Goal: Information Seeking & Learning: Check status

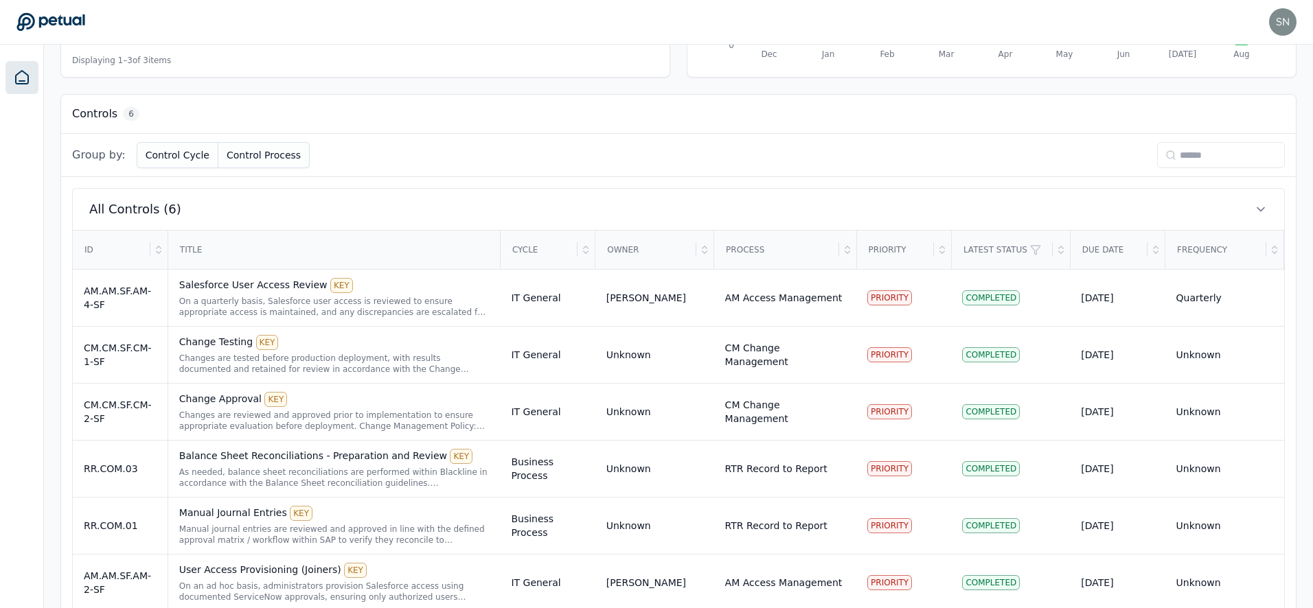
scroll to position [367, 0]
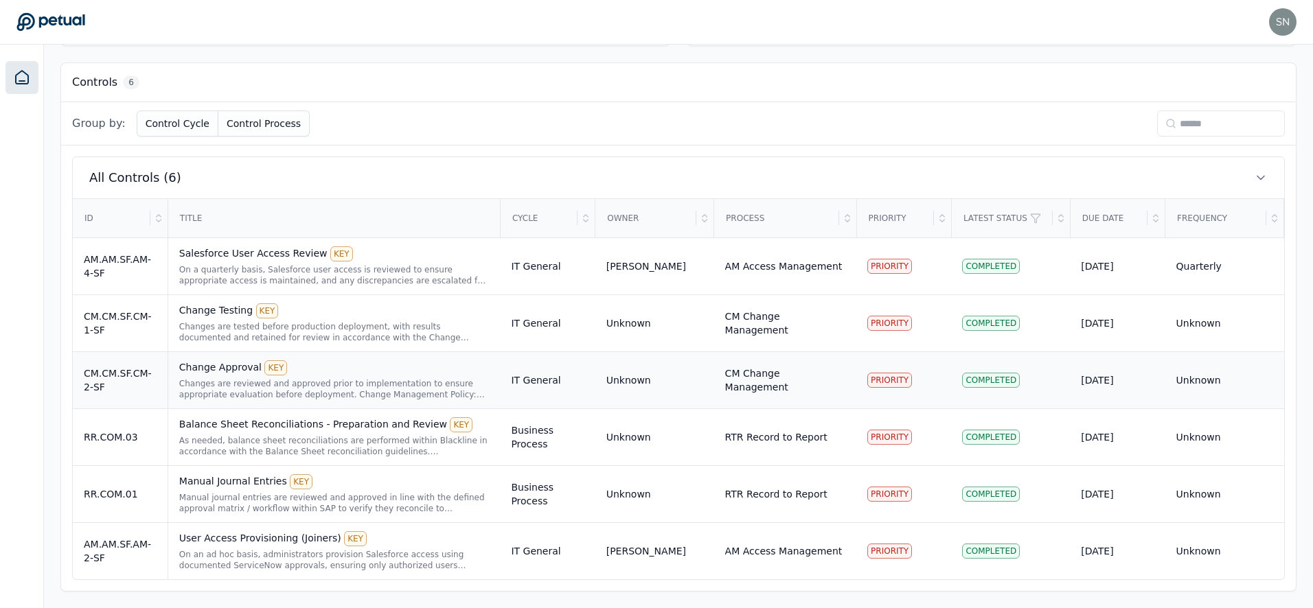
click at [346, 378] on div "Changes are reviewed and approved prior to implementation to ensure appropriate…" at bounding box center [334, 389] width 310 height 22
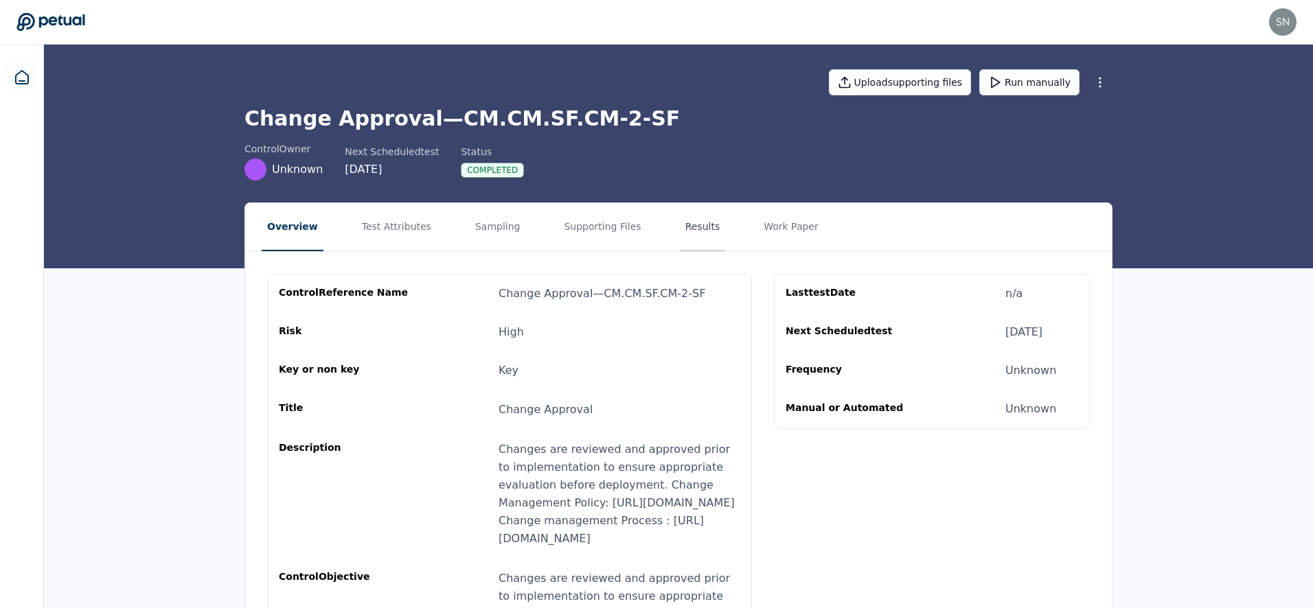
click at [697, 238] on button "Results" at bounding box center [703, 227] width 46 height 48
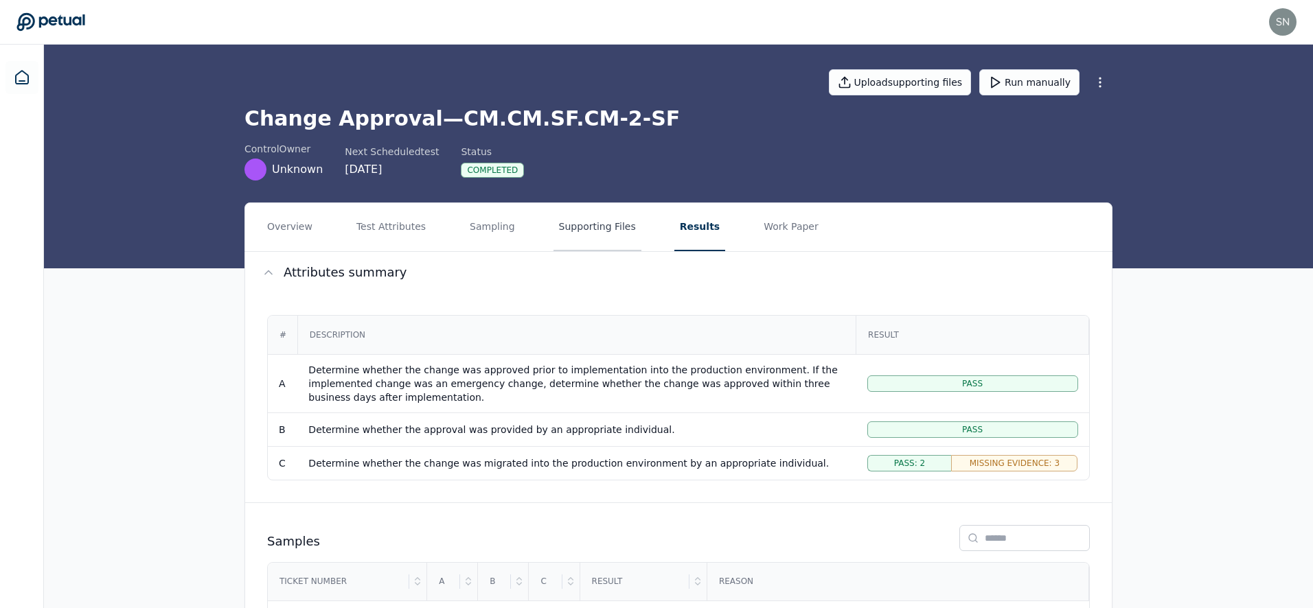
click at [584, 226] on button "Supporting Files" at bounding box center [597, 227] width 88 height 48
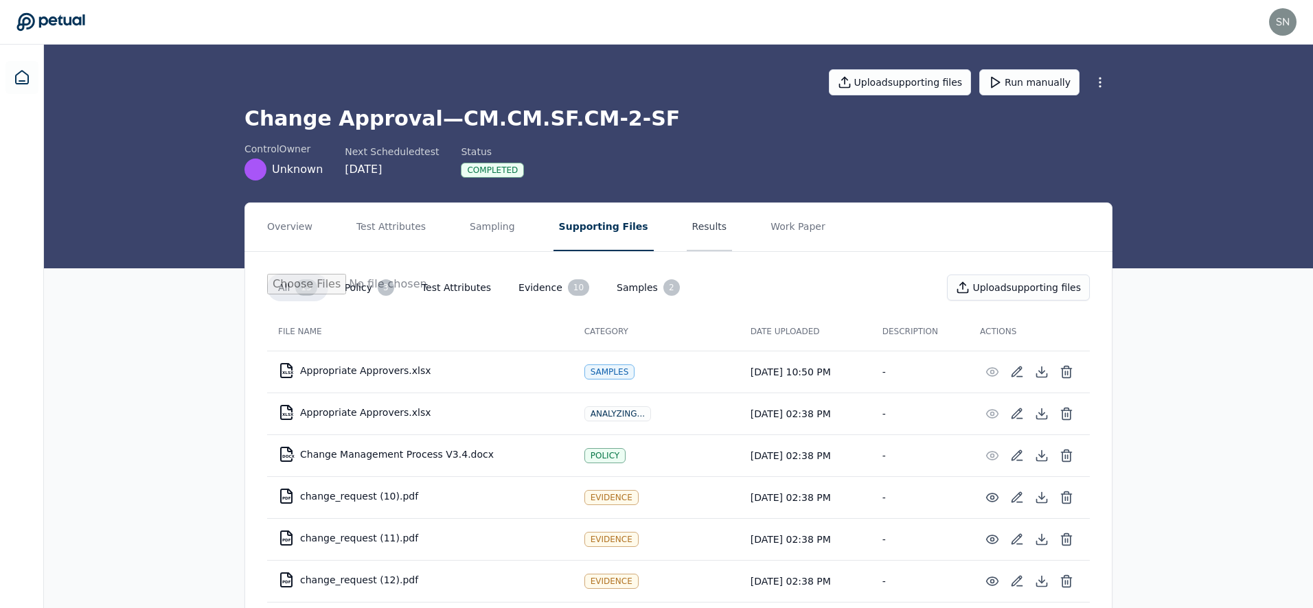
click at [691, 224] on button "Results" at bounding box center [709, 227] width 46 height 48
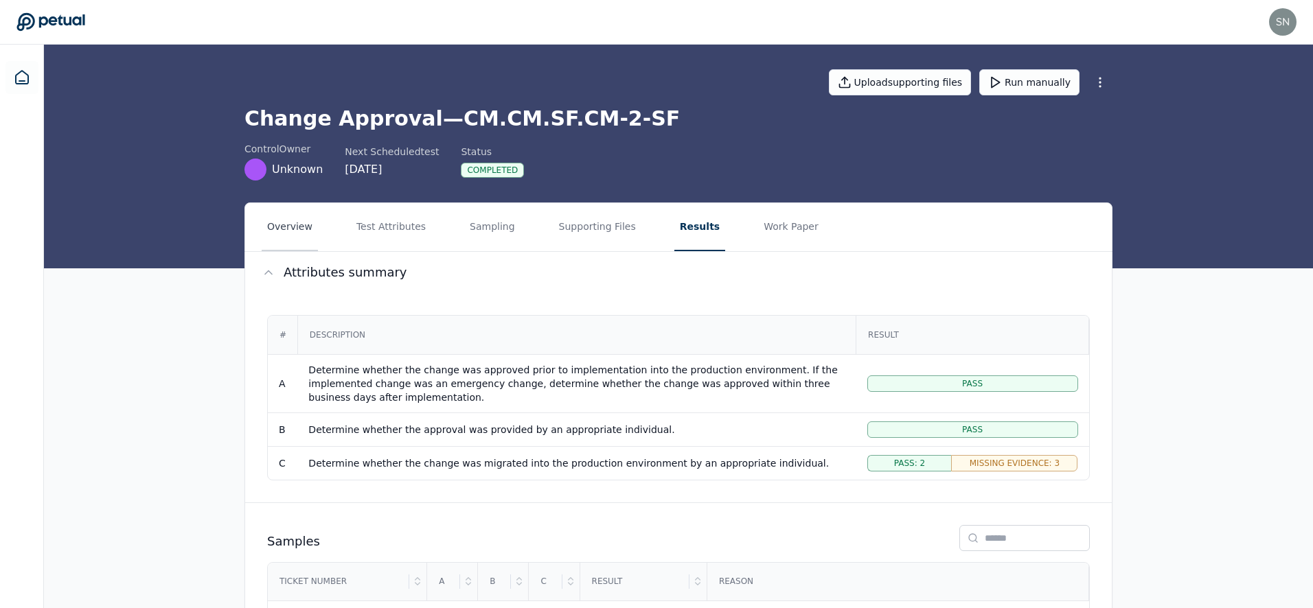
click at [286, 214] on button "Overview" at bounding box center [290, 227] width 56 height 48
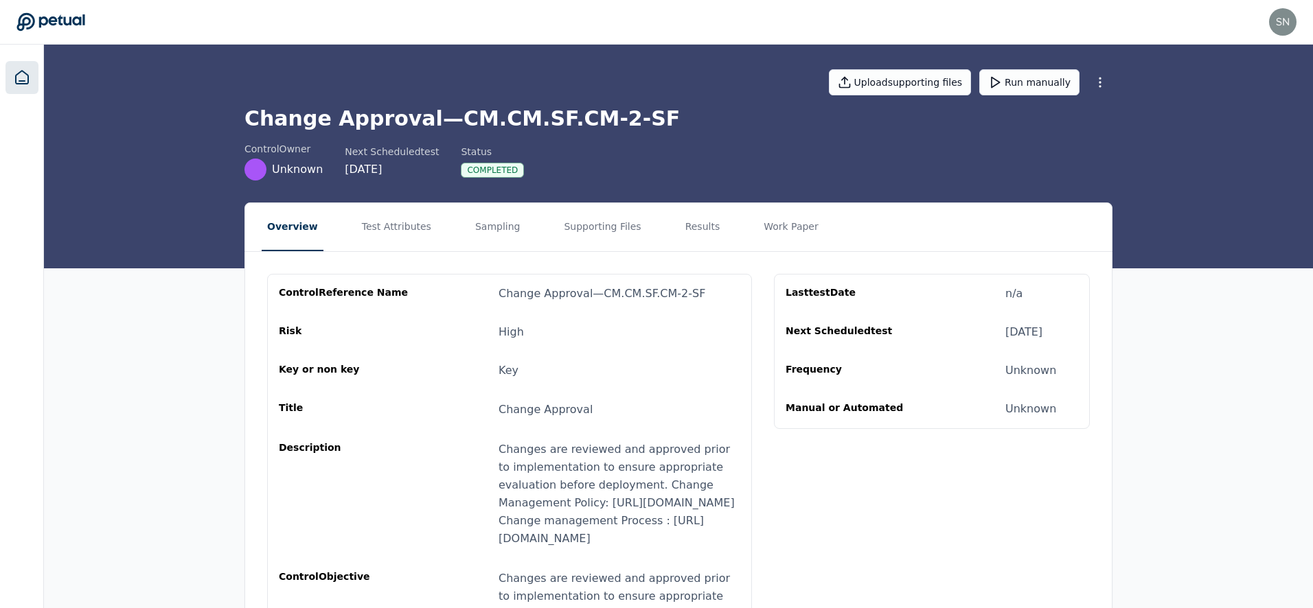
click at [32, 79] on link at bounding box center [21, 77] width 33 height 33
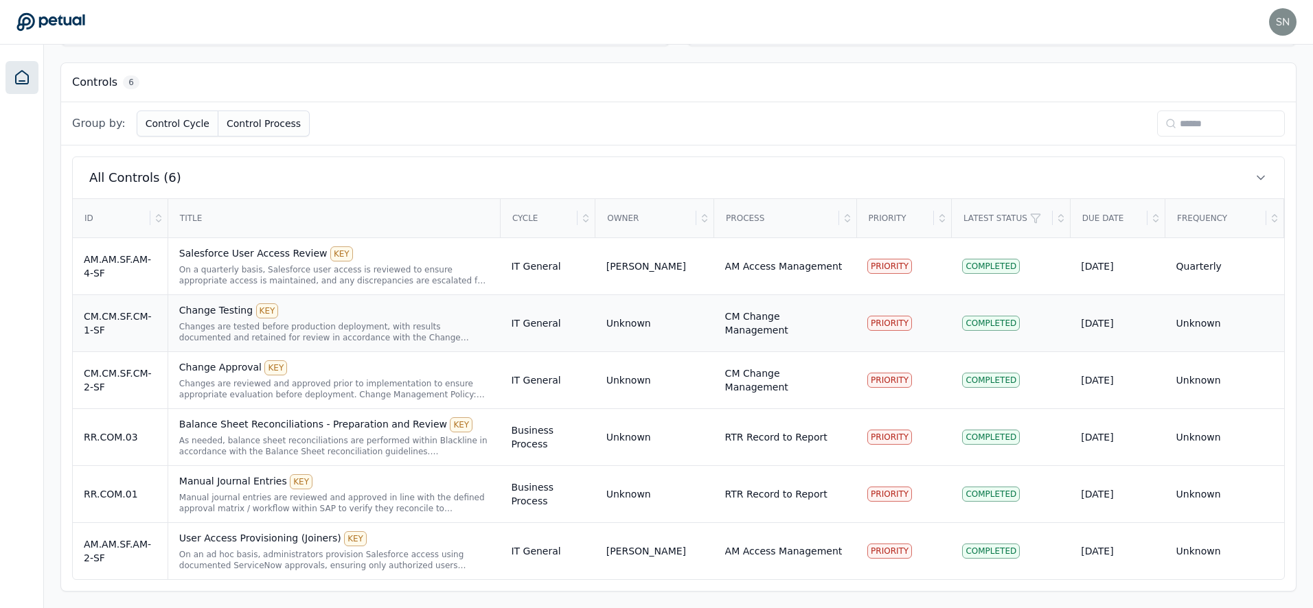
scroll to position [367, 0]
click at [387, 323] on div "Changes are tested before production deployment, with results documented and re…" at bounding box center [334, 332] width 310 height 22
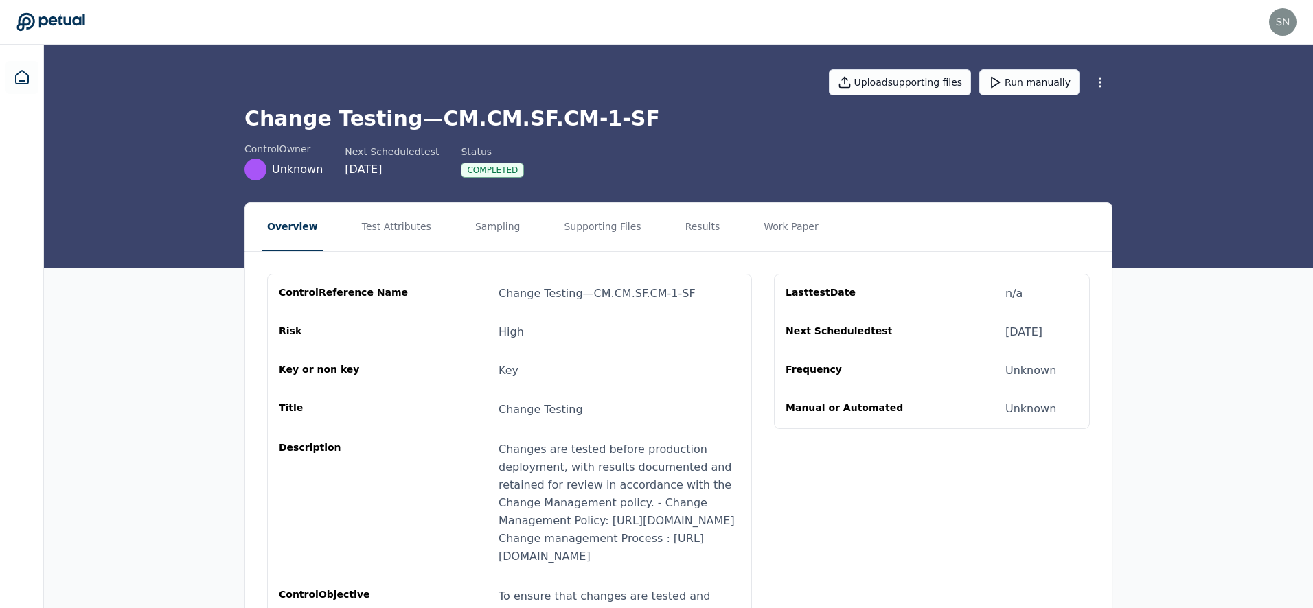
click at [654, 239] on nav "Overview Test Attributes Sampling Supporting Files Results Work Paper" at bounding box center [678, 227] width 866 height 48
click at [680, 237] on button "Results" at bounding box center [703, 227] width 46 height 48
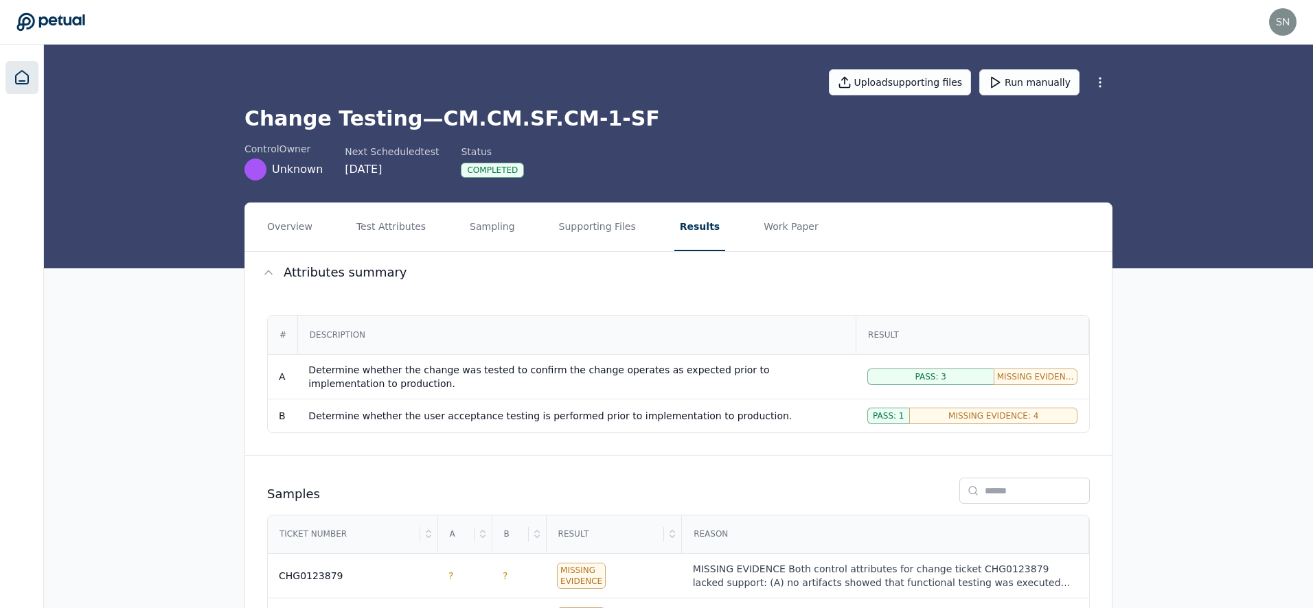
click at [23, 77] on icon at bounding box center [22, 77] width 16 height 16
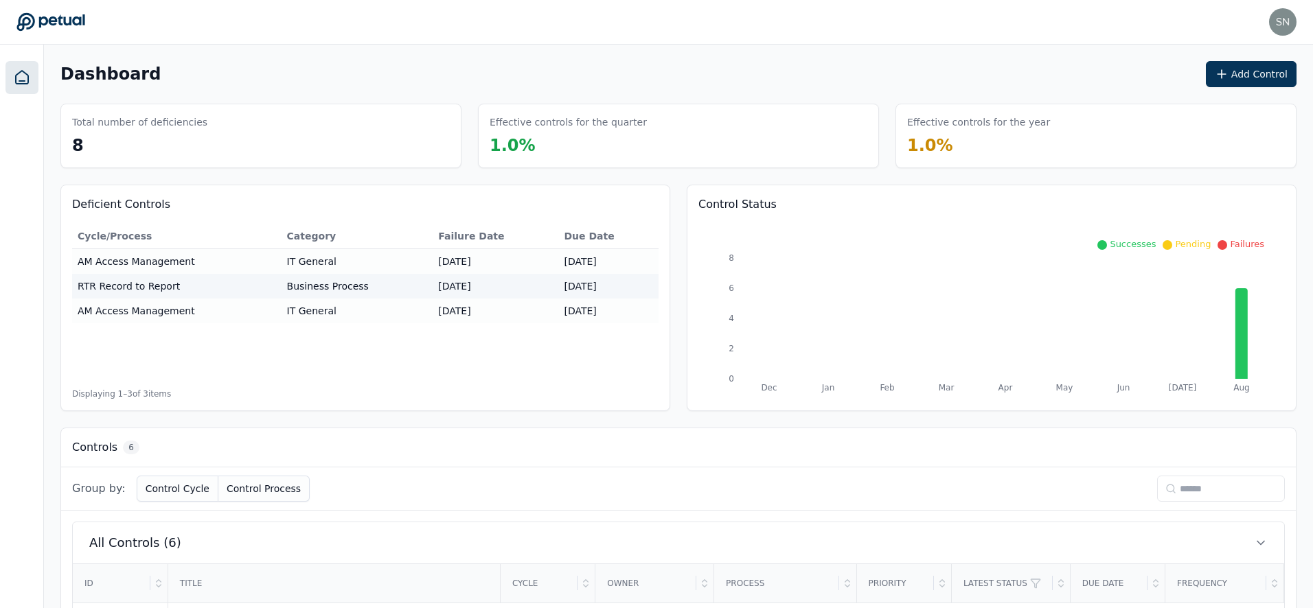
click at [18, 80] on icon at bounding box center [22, 77] width 16 height 16
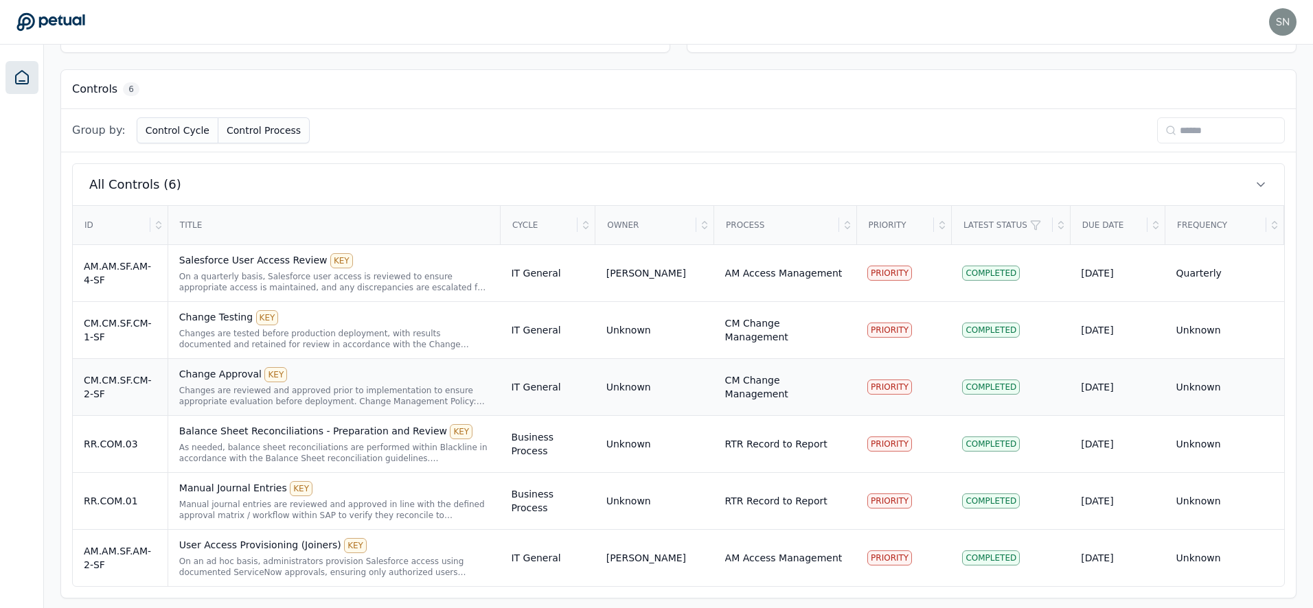
scroll to position [367, 0]
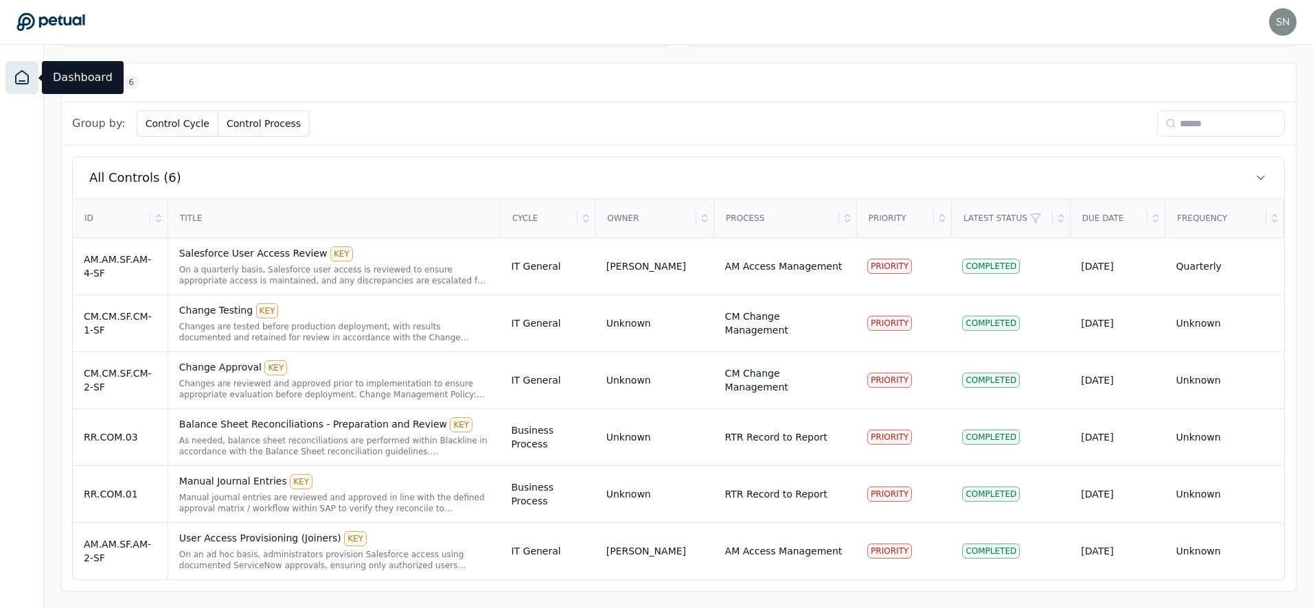
click at [45, 382] on div "Dashboard Add Control Total number of deficiencies 8 Effective controls for the…" at bounding box center [678, 143] width 1269 height 929
click at [355, 439] on div "As needed, balance sheet reconciliations are performed within Blackline in acco…" at bounding box center [334, 446] width 310 height 22
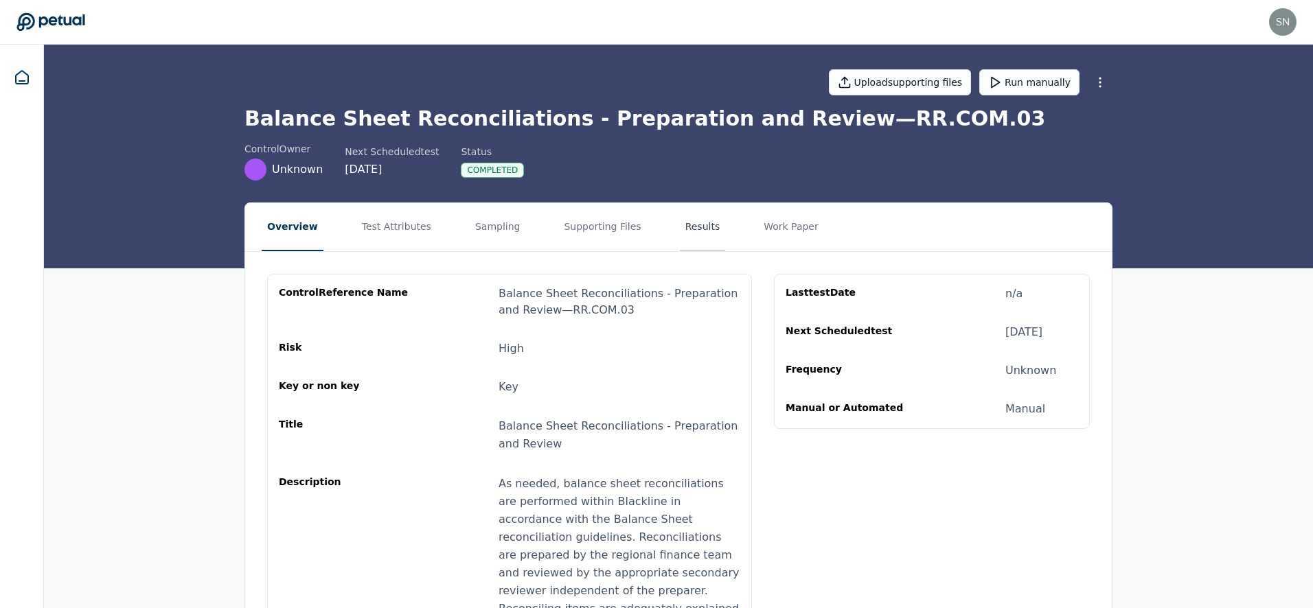
click at [680, 221] on button "Results" at bounding box center [703, 227] width 46 height 48
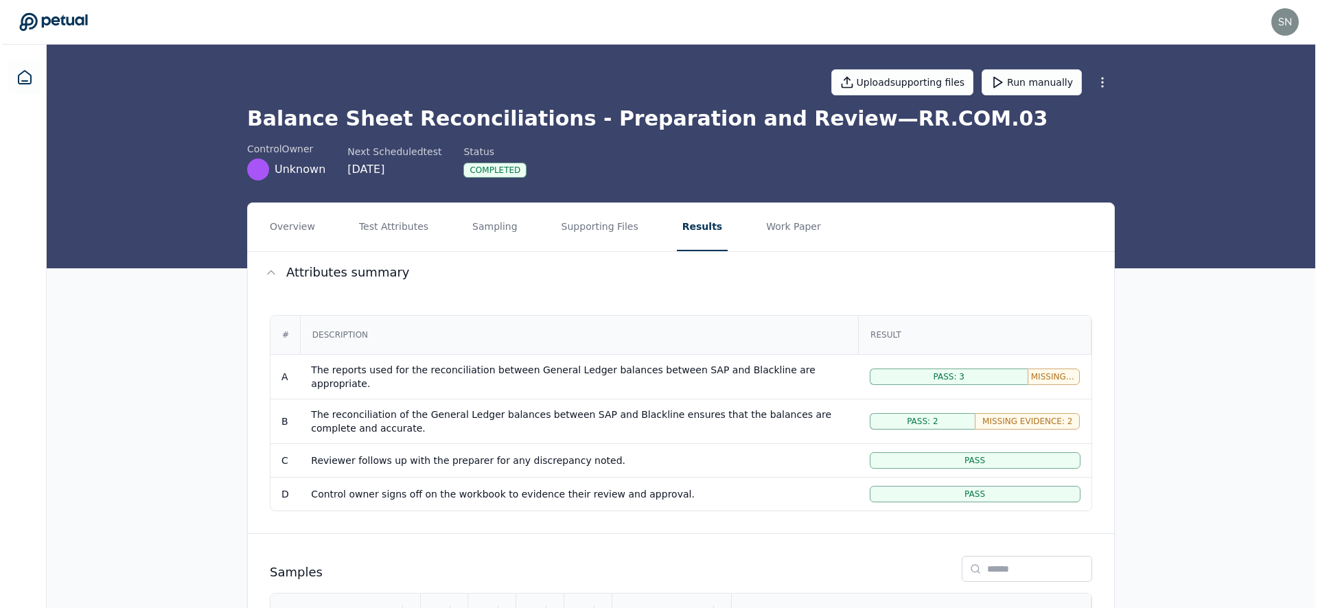
scroll to position [236, 0]
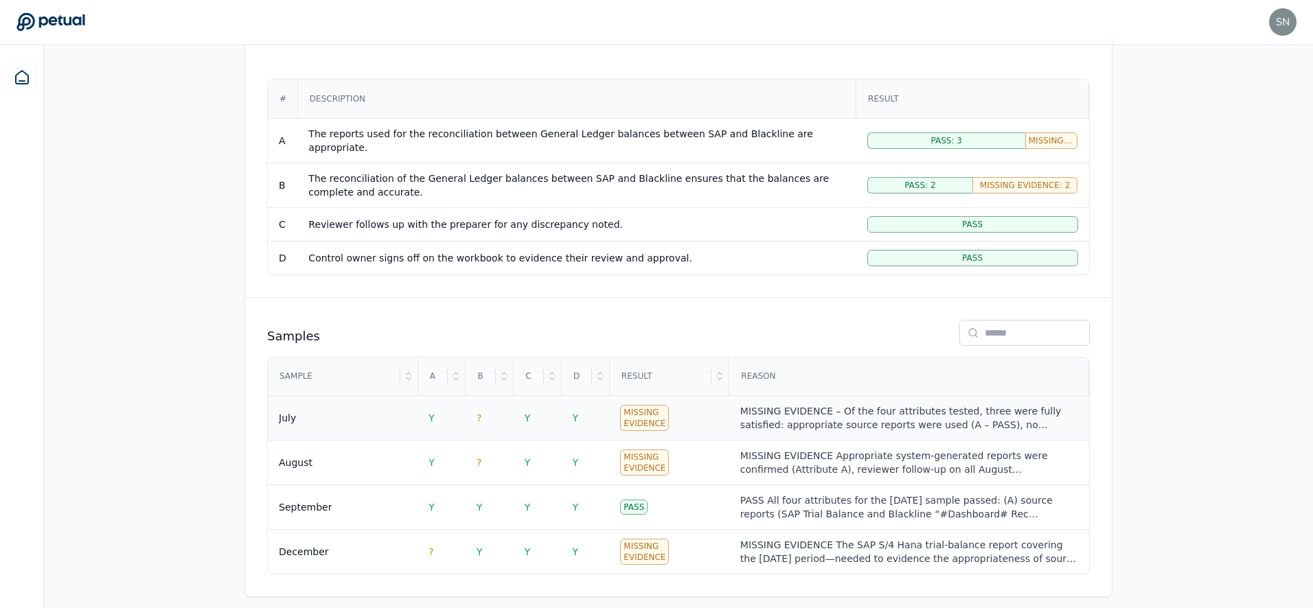
click at [808, 410] on div "MISSING EVIDENCE – Of the four attributes tested, three were fully satisfied: a…" at bounding box center [909, 417] width 338 height 27
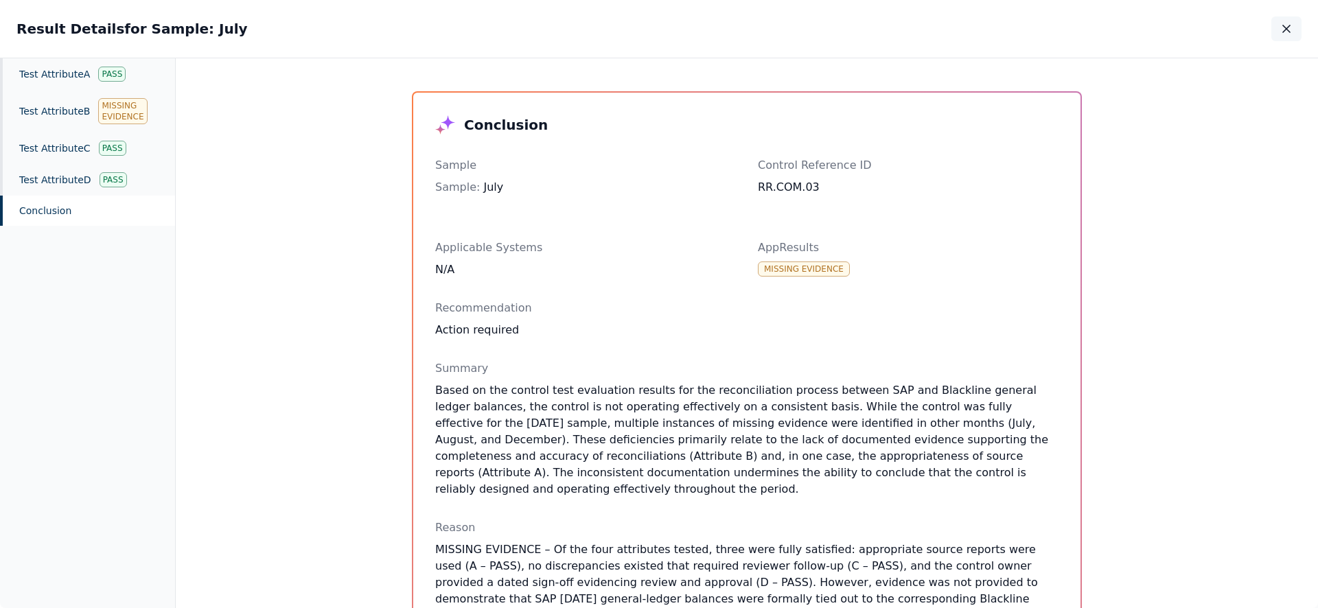
click at [1286, 27] on icon "button" at bounding box center [1287, 29] width 14 height 14
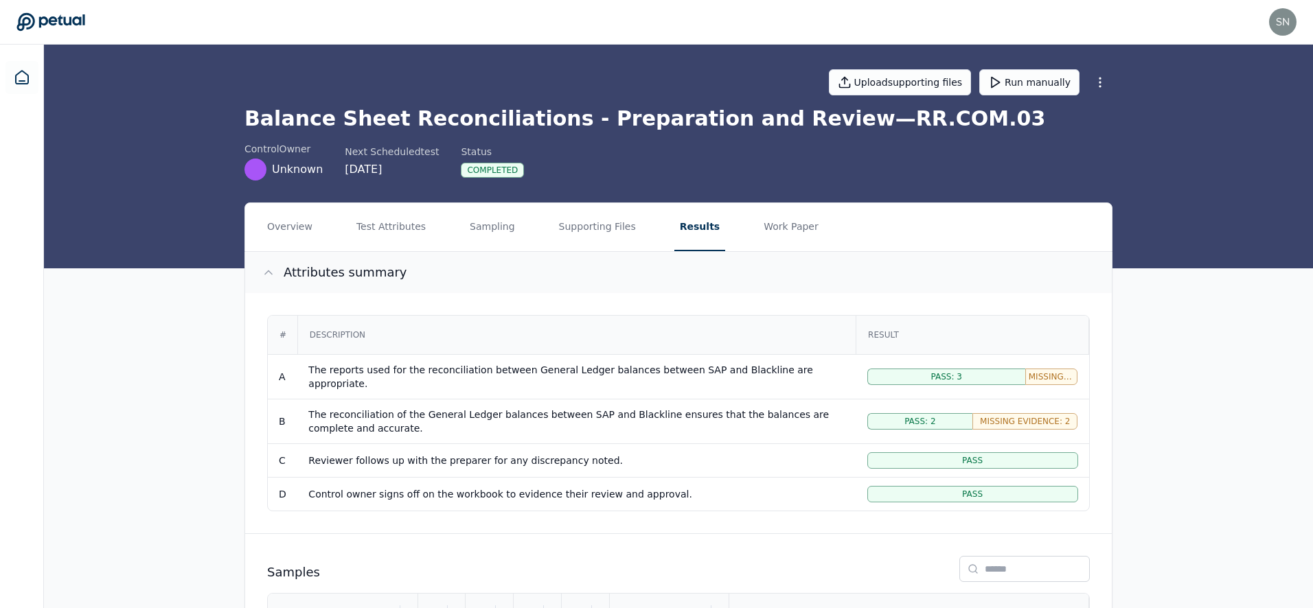
click at [294, 272] on span "Attributes summary" at bounding box center [346, 272] width 124 height 19
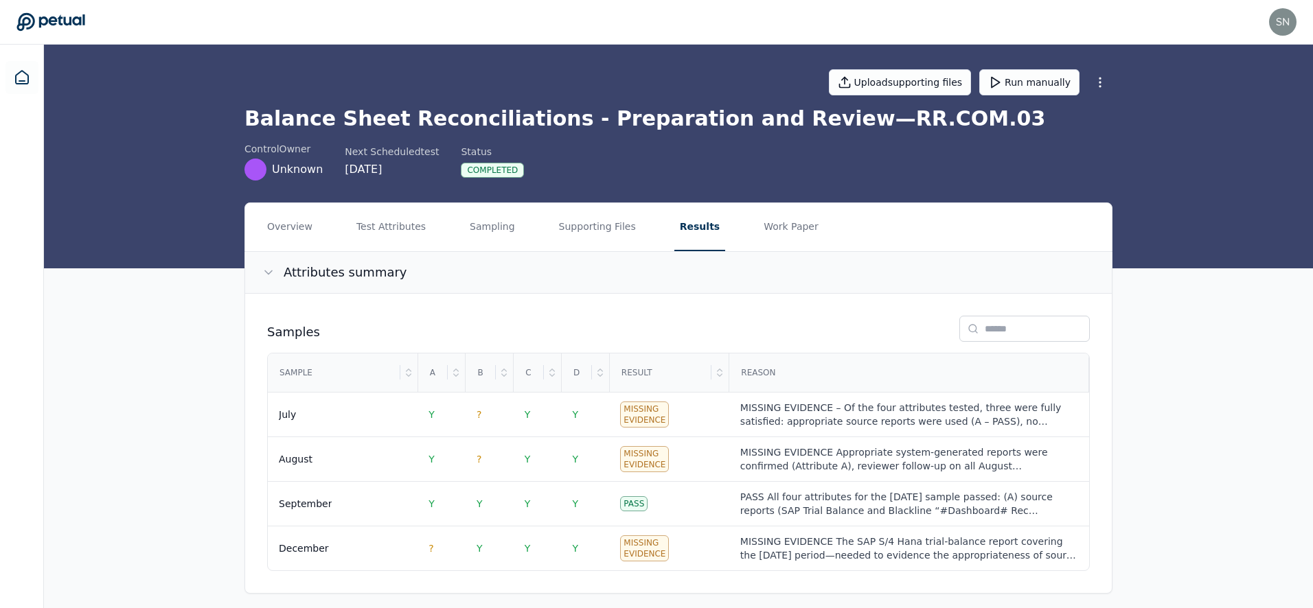
click at [294, 271] on span "Attributes summary" at bounding box center [346, 272] width 124 height 19
